Goal: Task Accomplishment & Management: Use online tool/utility

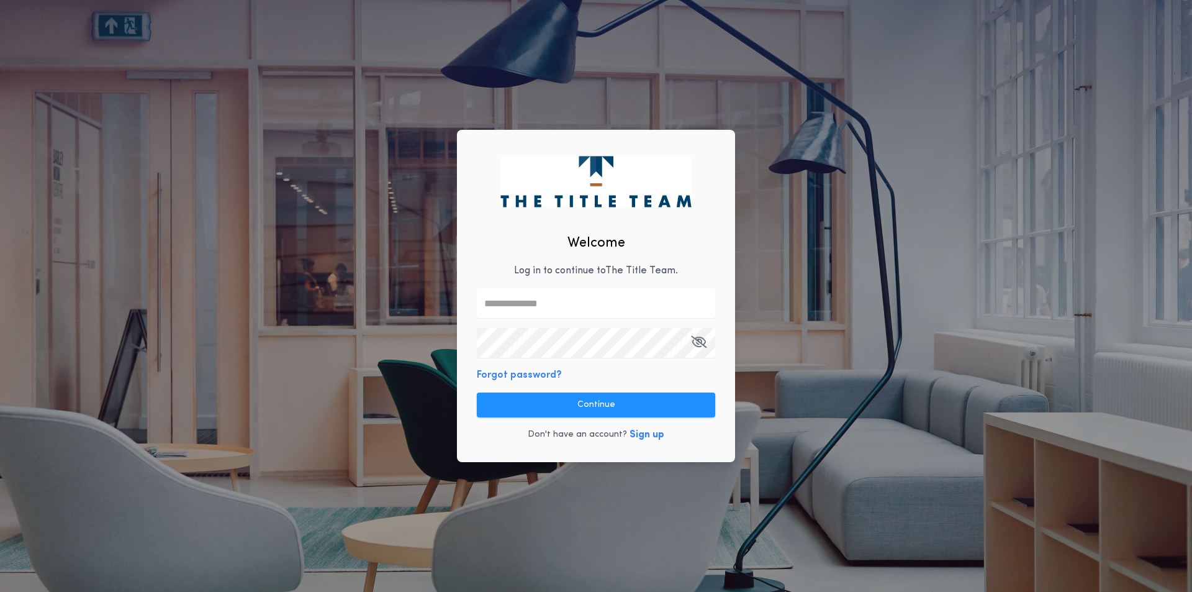
click at [587, 270] on p "Log in to continue to The Title Team ." at bounding box center [596, 270] width 164 height 15
click at [583, 308] on input "text" at bounding box center [596, 303] width 238 height 30
type input "**********"
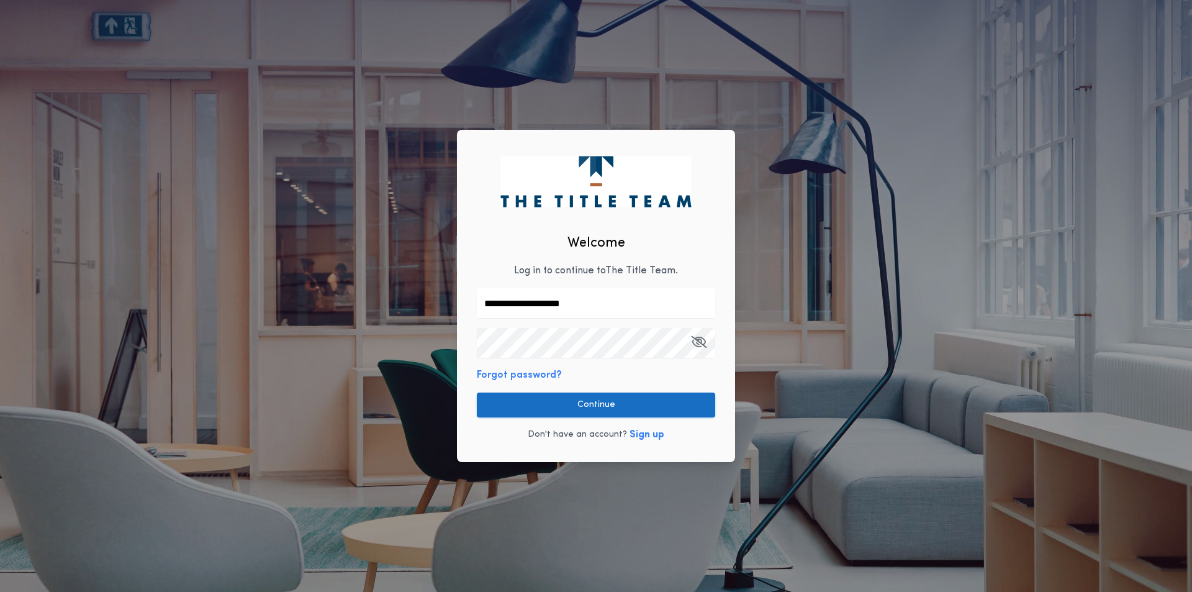
click at [551, 407] on button "Continue" at bounding box center [596, 404] width 238 height 25
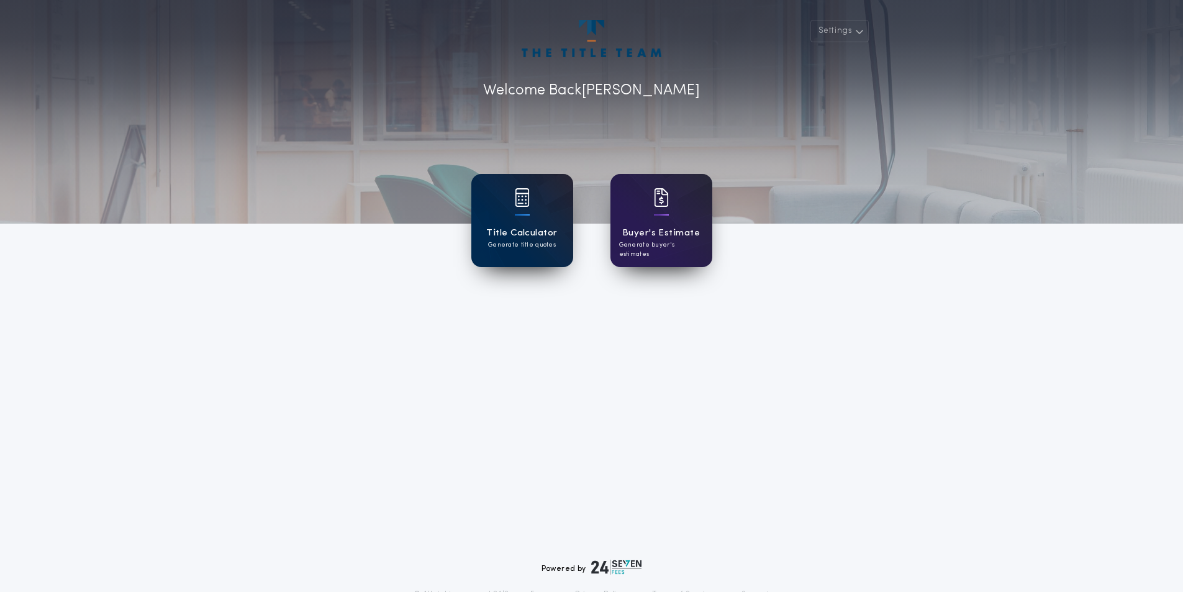
click at [531, 217] on div "Title Calculator Generate title quotes" at bounding box center [522, 220] width 102 height 93
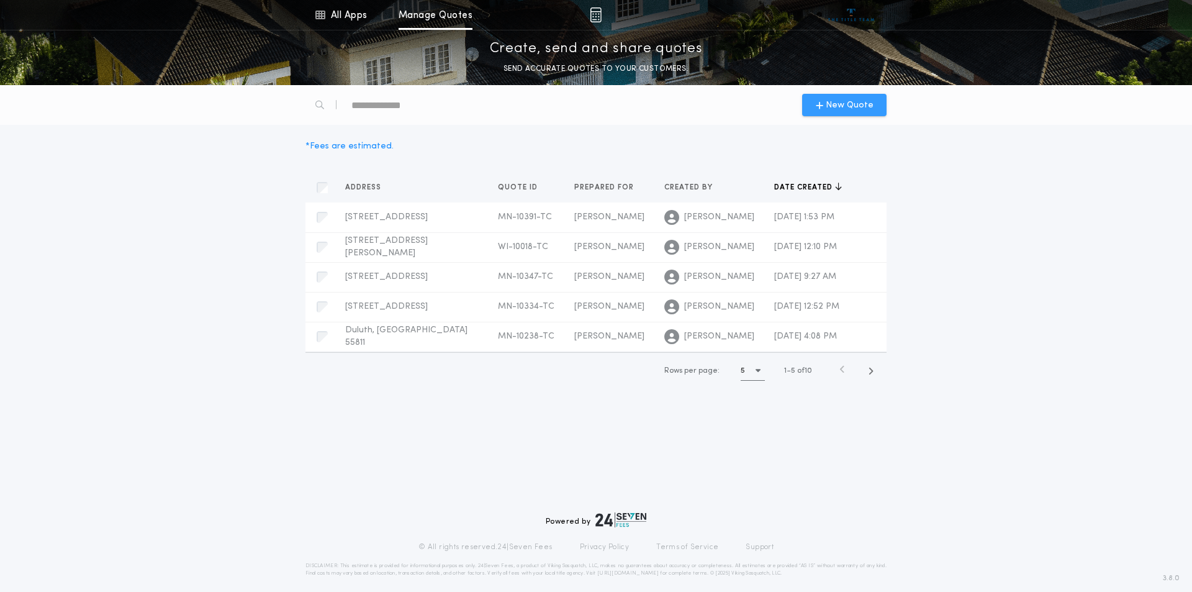
click at [829, 113] on div "New Quote" at bounding box center [844, 105] width 84 height 22
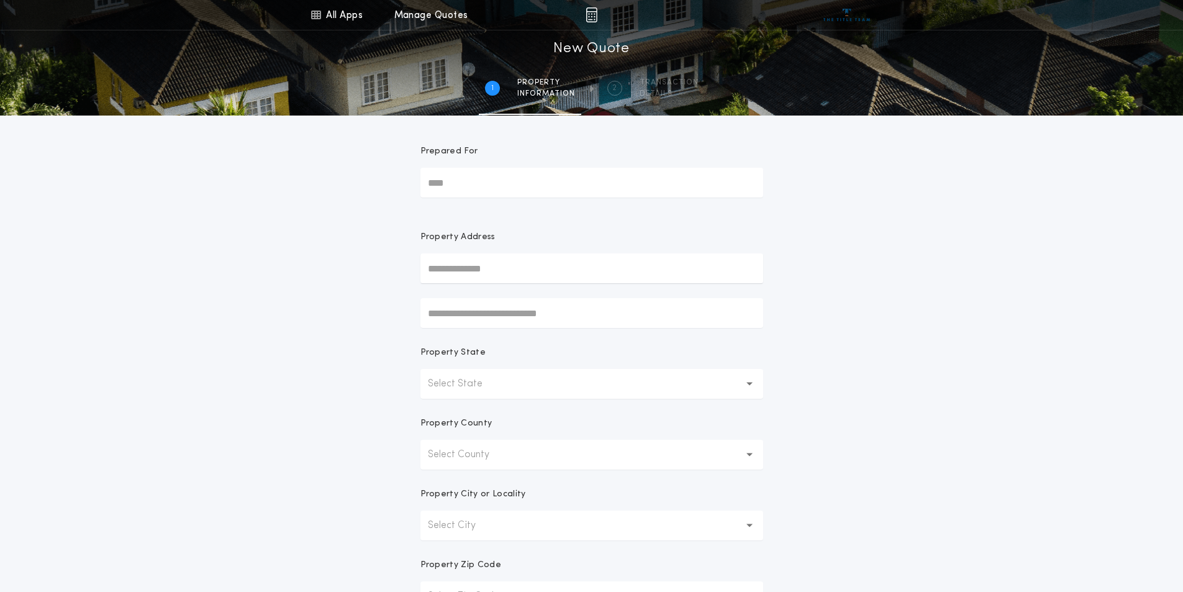
click at [494, 171] on input "Prepared For" at bounding box center [591, 183] width 343 height 30
type input "*****"
click at [563, 294] on button "[STREET_ADDRESS]" at bounding box center [591, 293] width 343 height 19
type input "**********"
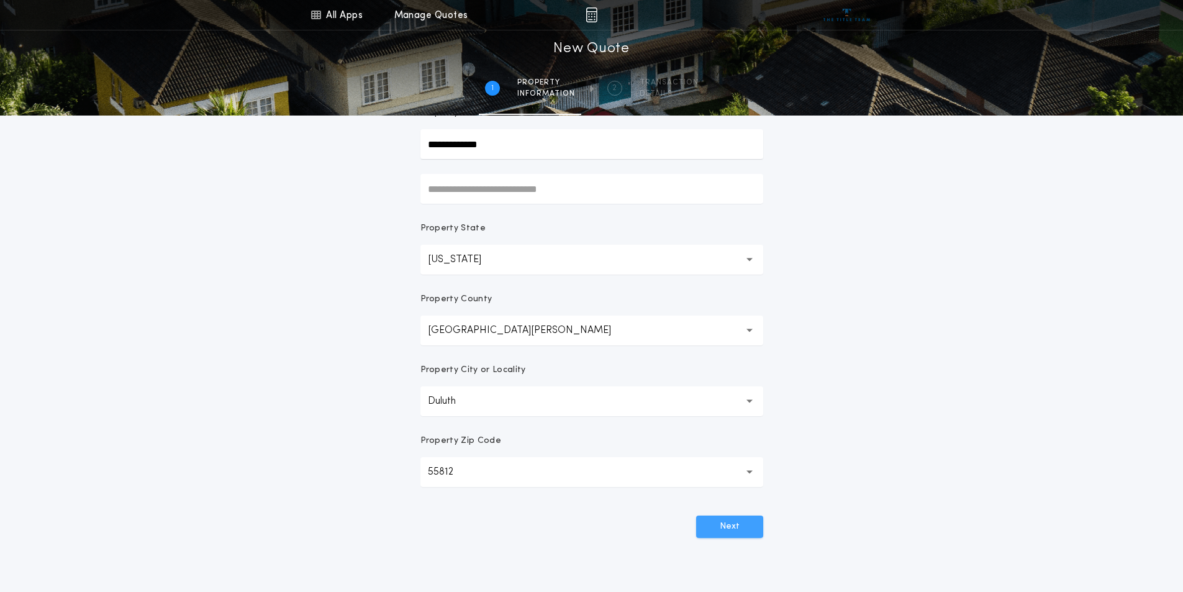
click at [745, 528] on button "Next" at bounding box center [729, 526] width 67 height 22
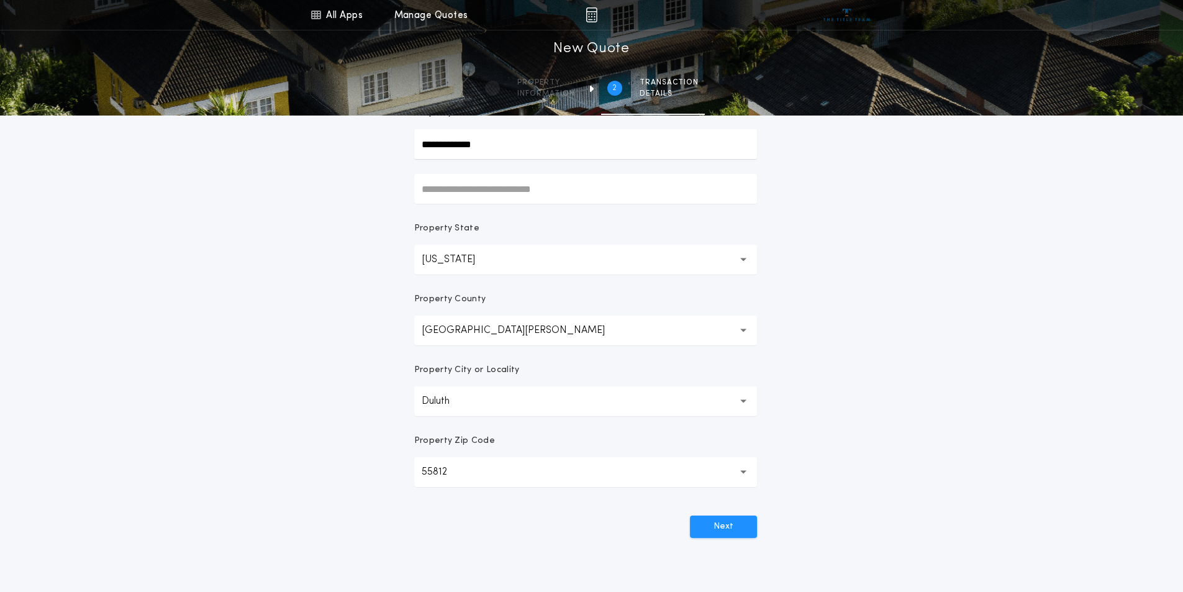
scroll to position [0, 0]
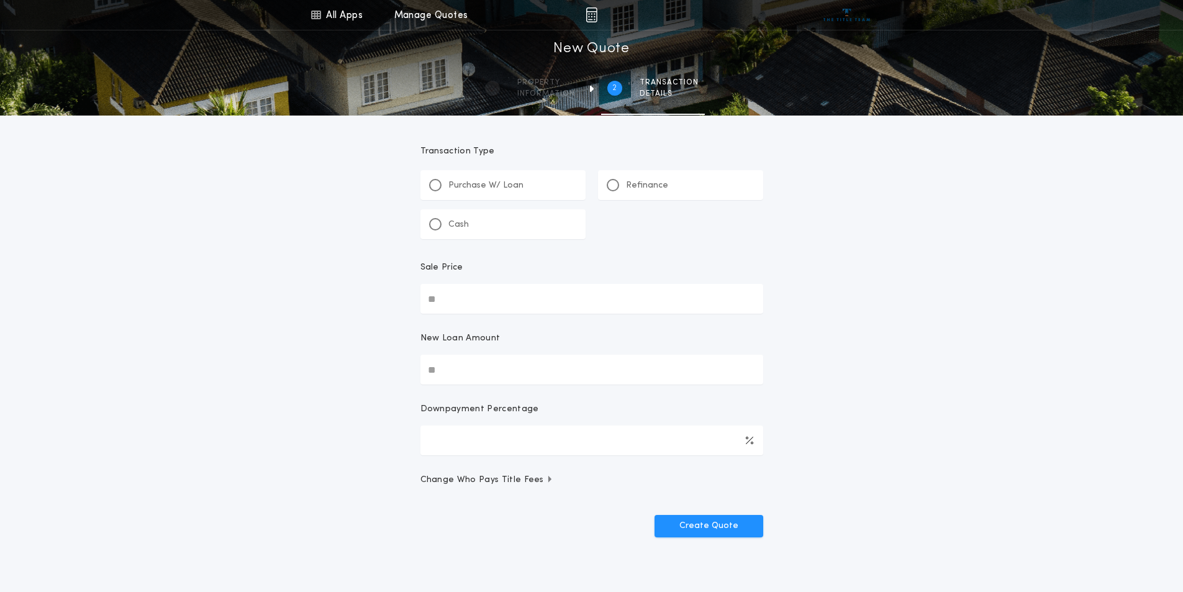
click at [684, 187] on div "Refinance" at bounding box center [680, 185] width 165 height 30
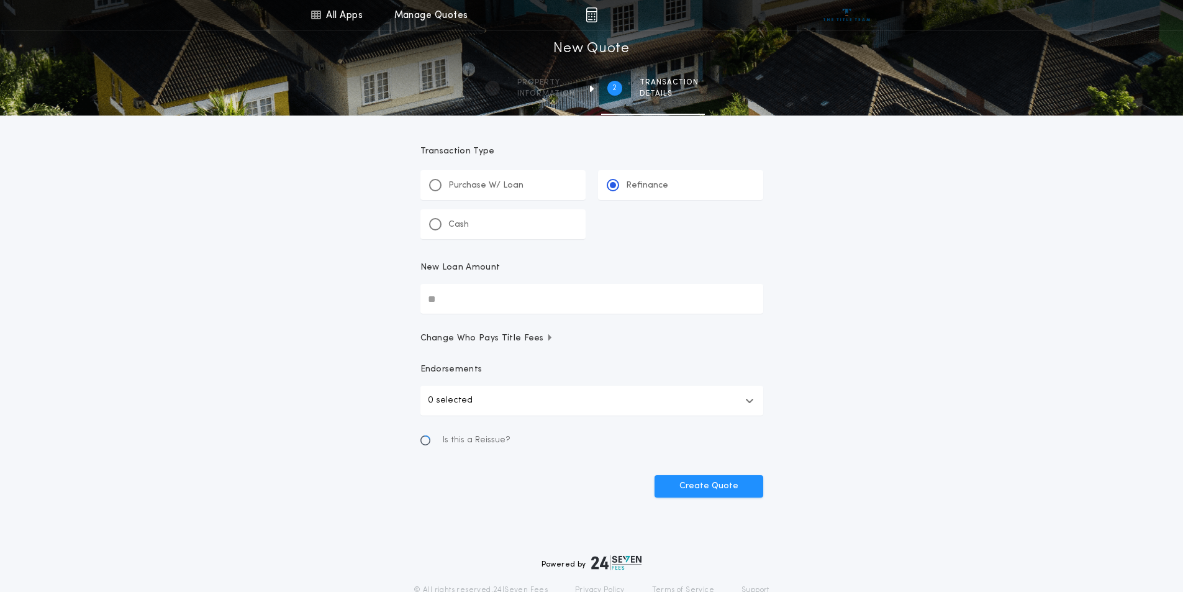
click at [551, 303] on input "New Loan Amount" at bounding box center [591, 299] width 343 height 30
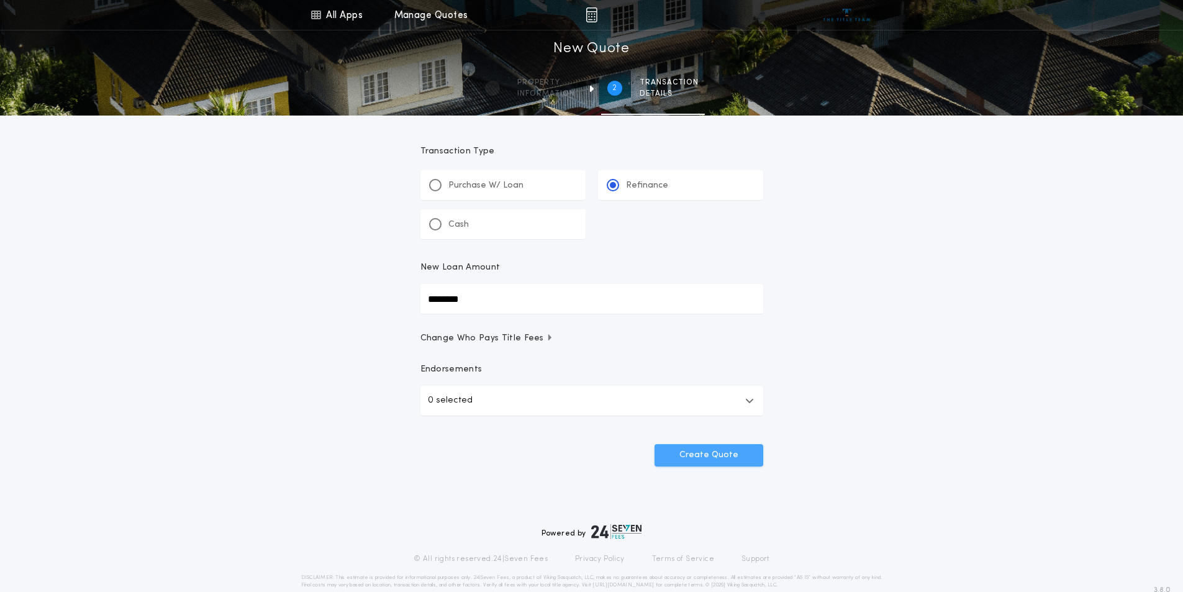
type input "********"
click at [756, 458] on button "Create Quote" at bounding box center [708, 455] width 109 height 22
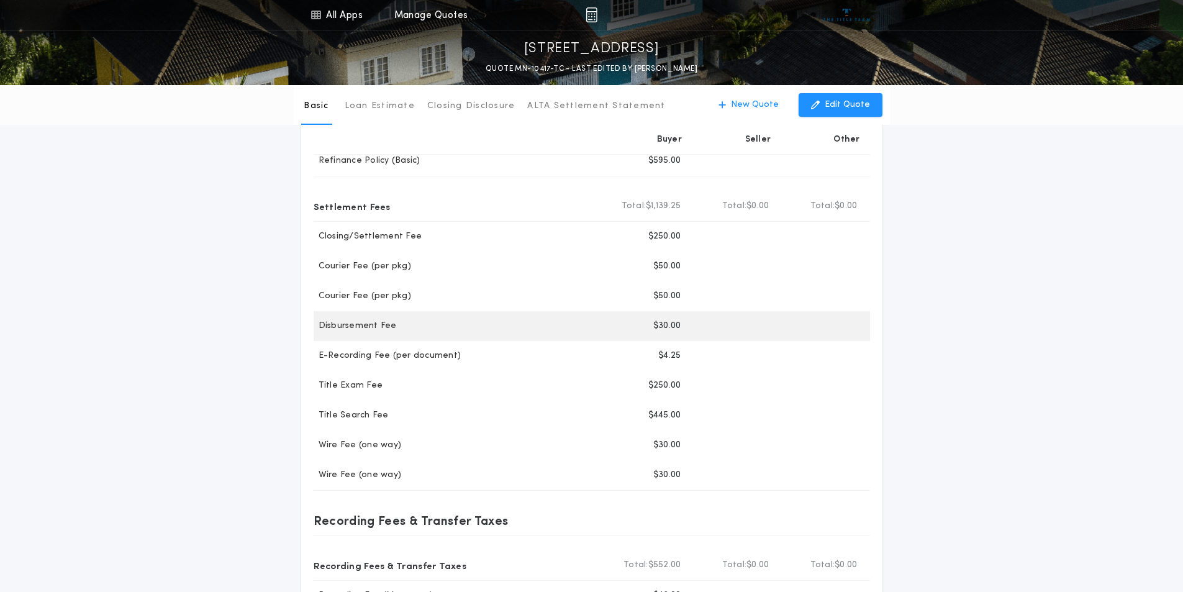
scroll to position [124, 0]
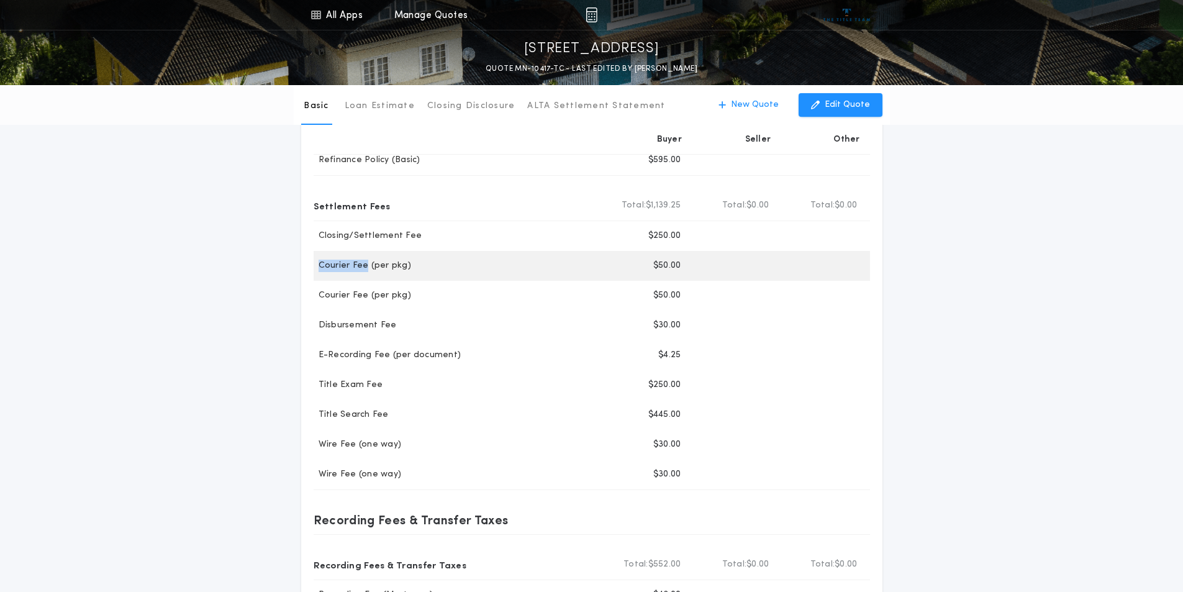
drag, startPoint x: 313, startPoint y: 266, endPoint x: 366, endPoint y: 264, distance: 53.4
click at [366, 264] on p "Courier Fee (per pkg)" at bounding box center [362, 266] width 97 height 12
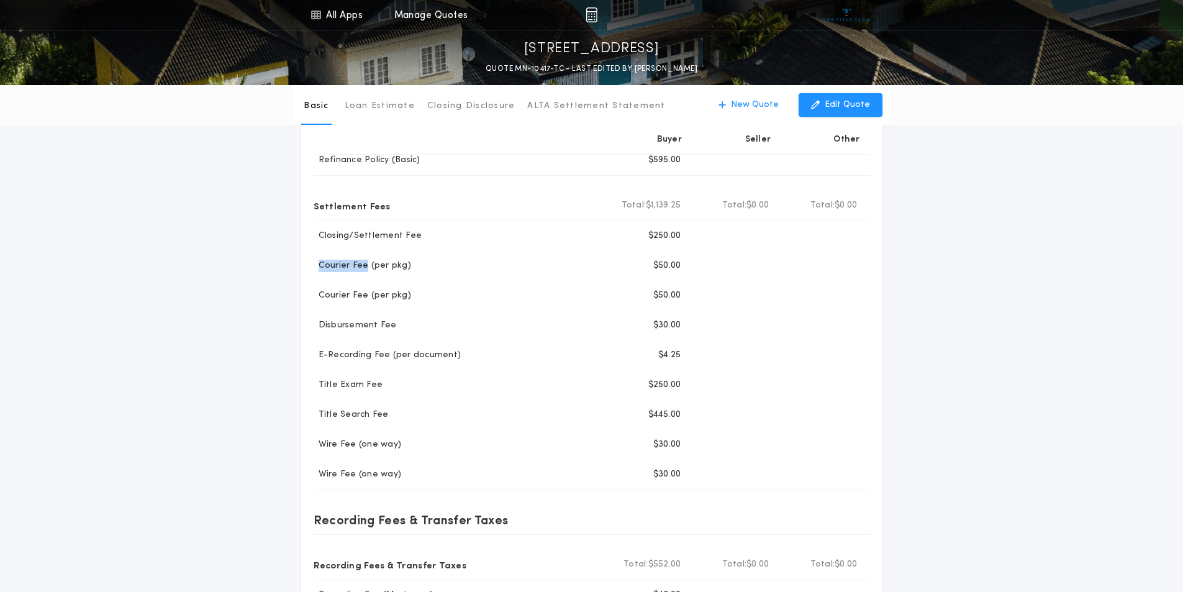
copy p "Courier Fee"
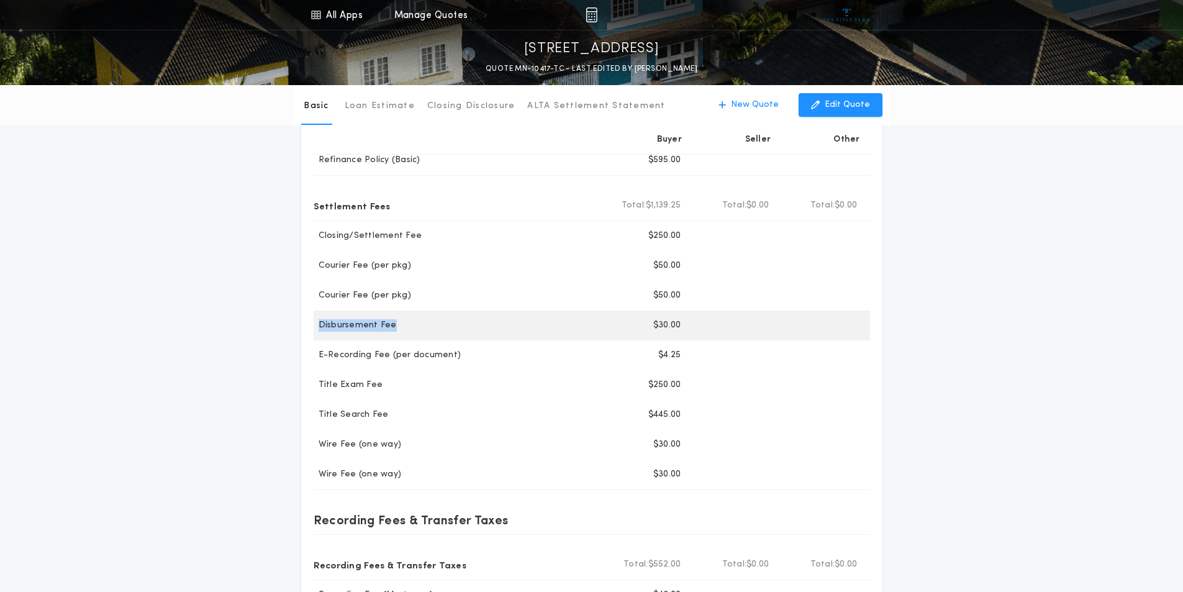
drag, startPoint x: 305, startPoint y: 322, endPoint x: 391, endPoint y: 315, distance: 85.3
click at [391, 315] on div "Buyer Seller Other Title Fees Title Premiums Total Buyer Total: $595.00 Total S…" at bounding box center [591, 400] width 581 height 725
copy p "Disbursement Fee"
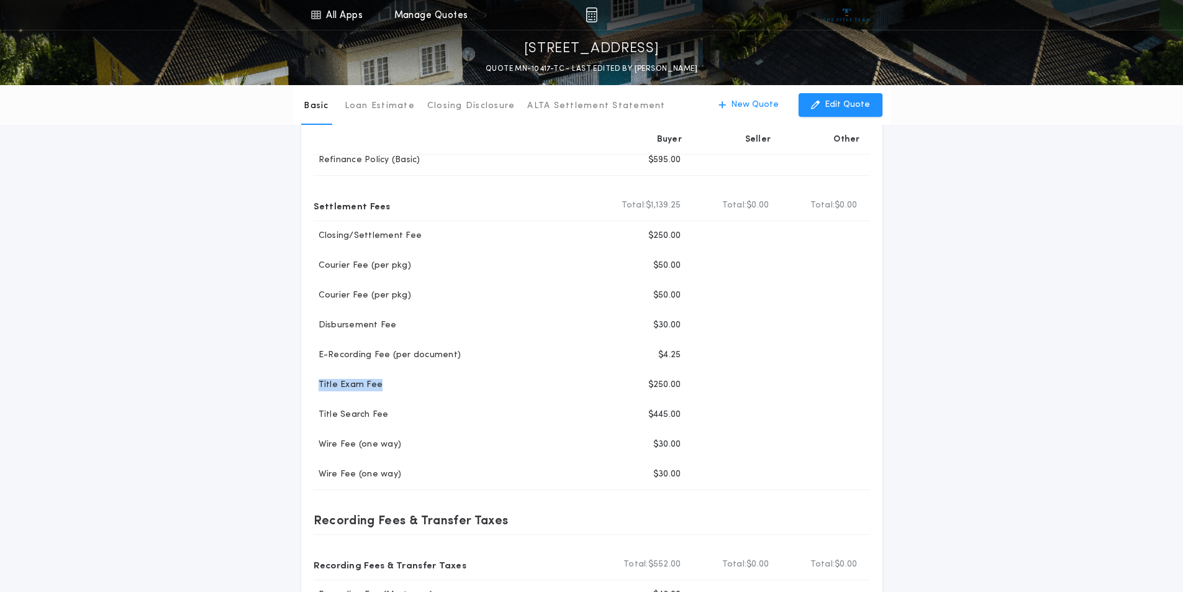
drag, startPoint x: 391, startPoint y: 381, endPoint x: 289, endPoint y: 381, distance: 101.2
click at [289, 381] on div "Basic Loan Estimate Closing Disclosure ALTA Settlement Statement Basic New Quot…" at bounding box center [591, 362] width 1183 height 802
copy p "Title Exam Fee"
drag, startPoint x: 410, startPoint y: 418, endPoint x: 290, endPoint y: 407, distance: 120.3
click at [290, 407] on div "Basic Loan Estimate Closing Disclosure ALTA Settlement Statement Basic New Quot…" at bounding box center [591, 362] width 1183 height 802
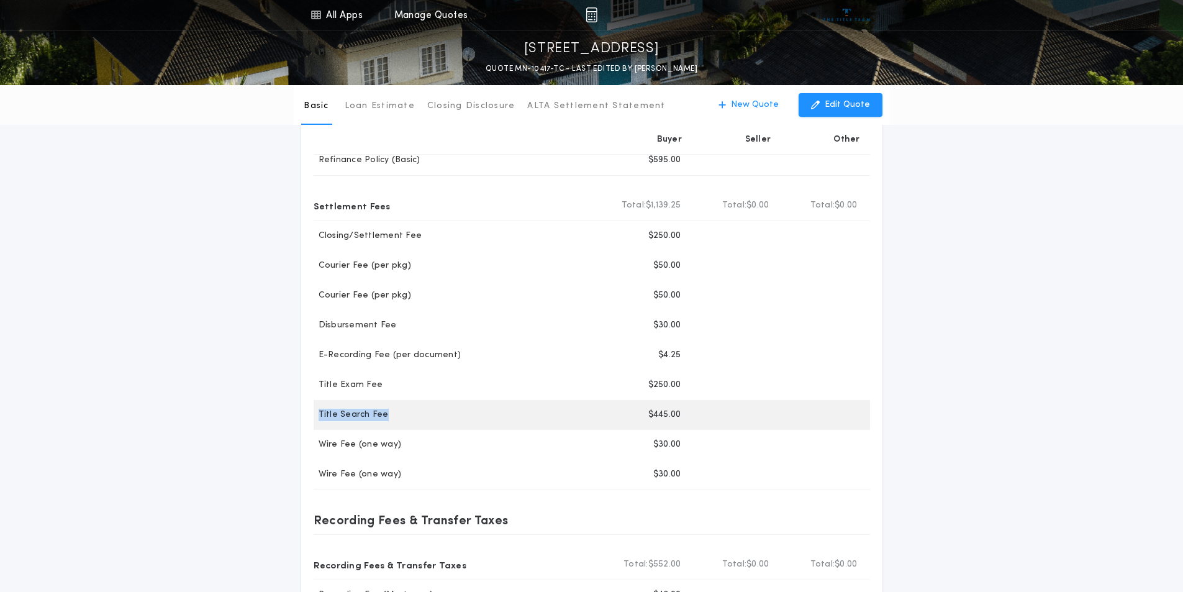
copy p "Title Search Fee"
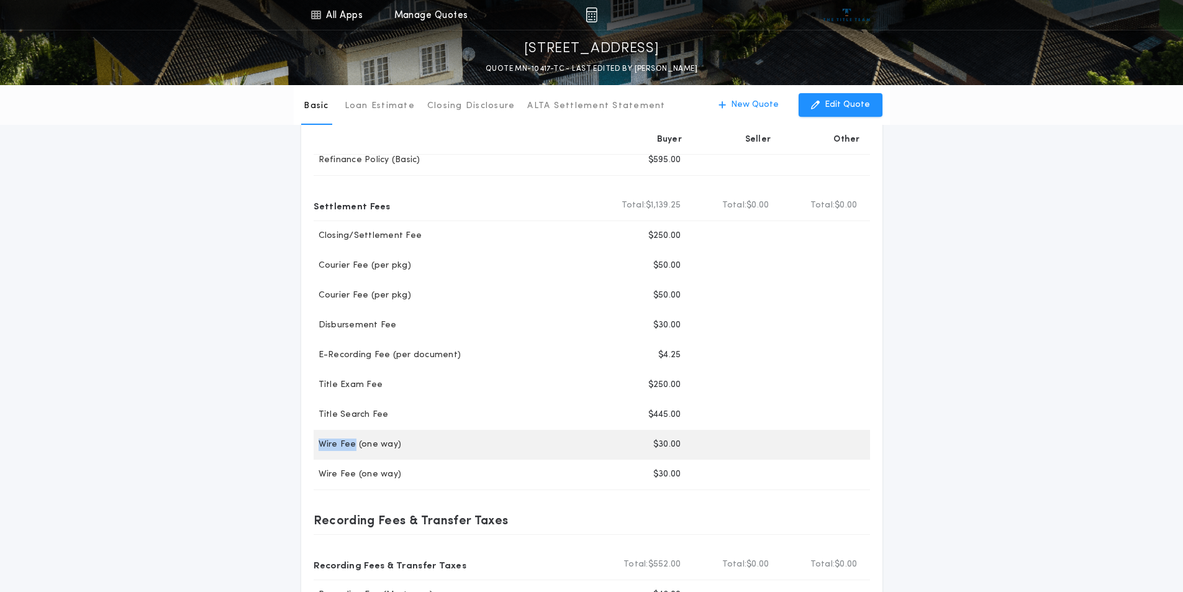
drag, startPoint x: 314, startPoint y: 441, endPoint x: 354, endPoint y: 447, distance: 40.7
click at [354, 447] on p "Wire Fee (one way)" at bounding box center [358, 444] width 88 height 12
copy p "Wire Fee"
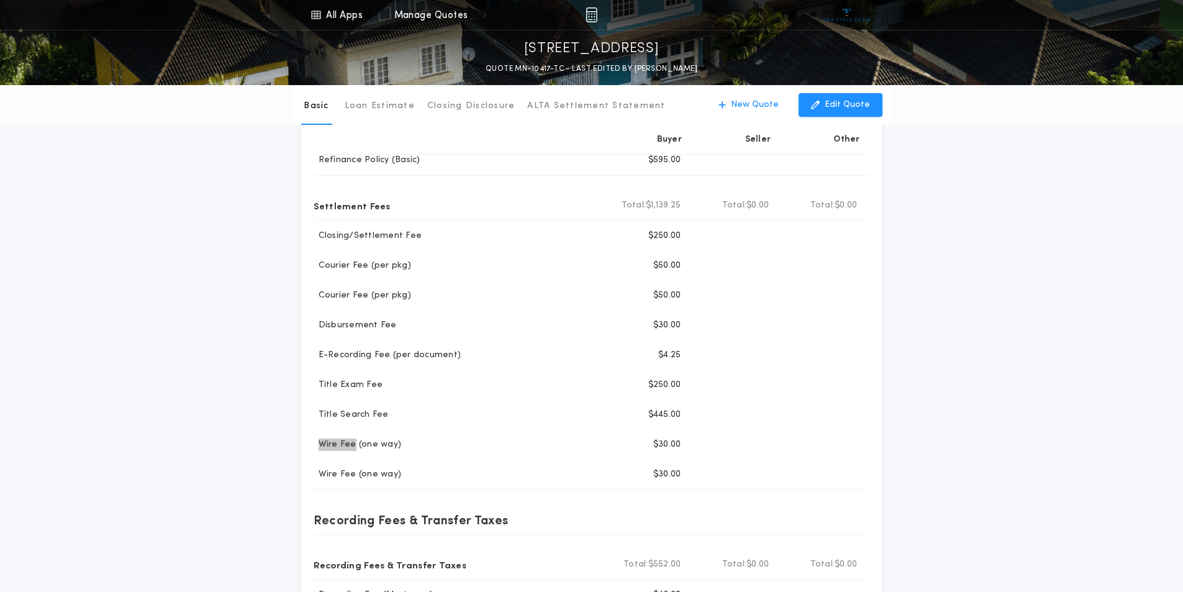
scroll to position [0, 0]
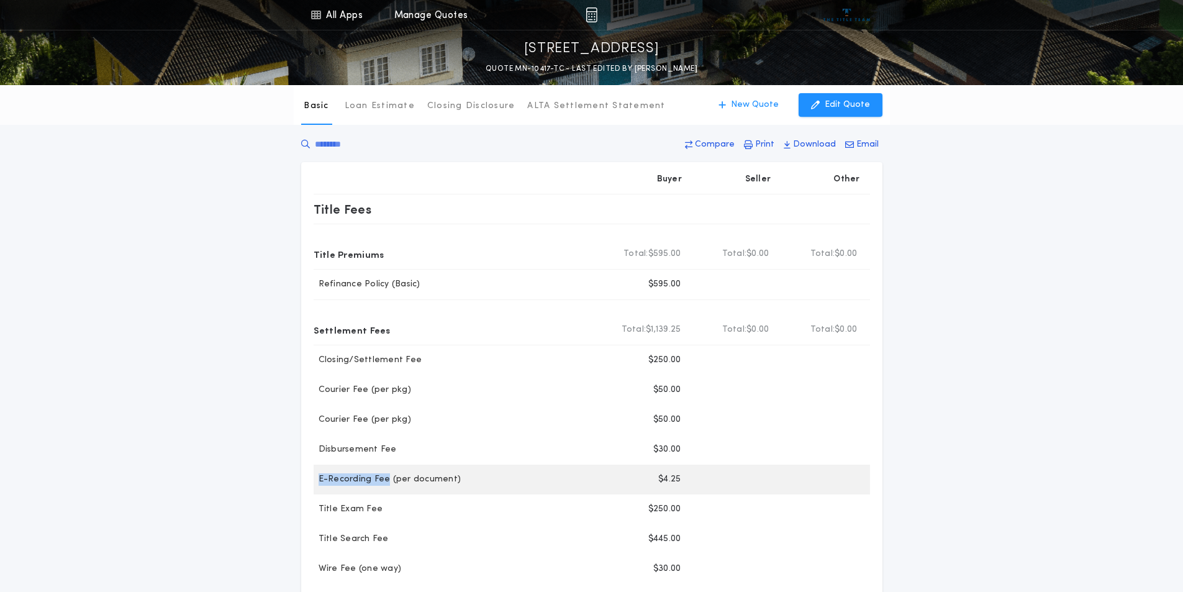
drag, startPoint x: 329, startPoint y: 474, endPoint x: 386, endPoint y: 476, distance: 57.1
click at [386, 476] on p "E-Recording Fee (per document)" at bounding box center [388, 479] width 148 height 12
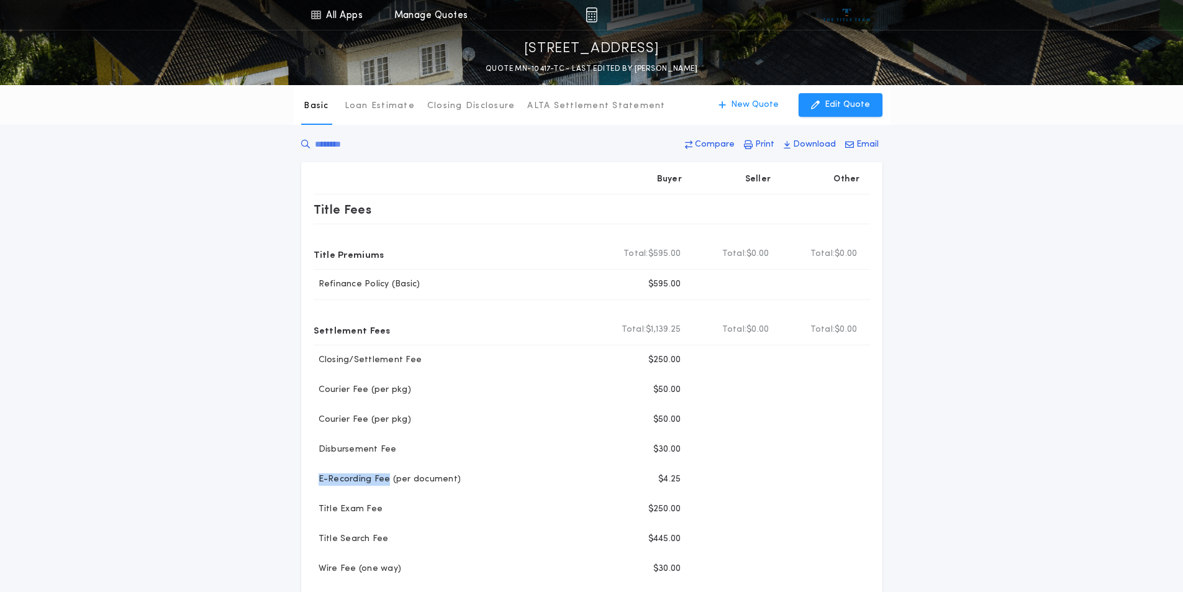
copy p "E-Recording Fee"
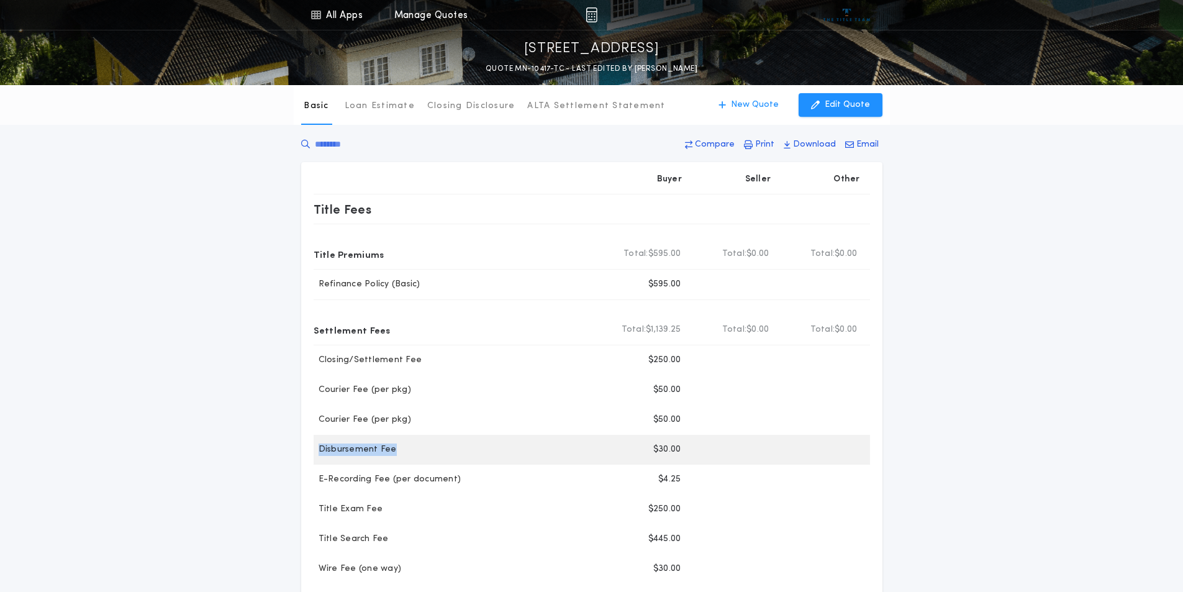
drag, startPoint x: 315, startPoint y: 451, endPoint x: 411, endPoint y: 451, distance: 95.6
click at [411, 451] on div "Disbursement Fee" at bounding box center [458, 449] width 289 height 12
copy p "Disbursement Fee"
